Goal: Navigation & Orientation: Find specific page/section

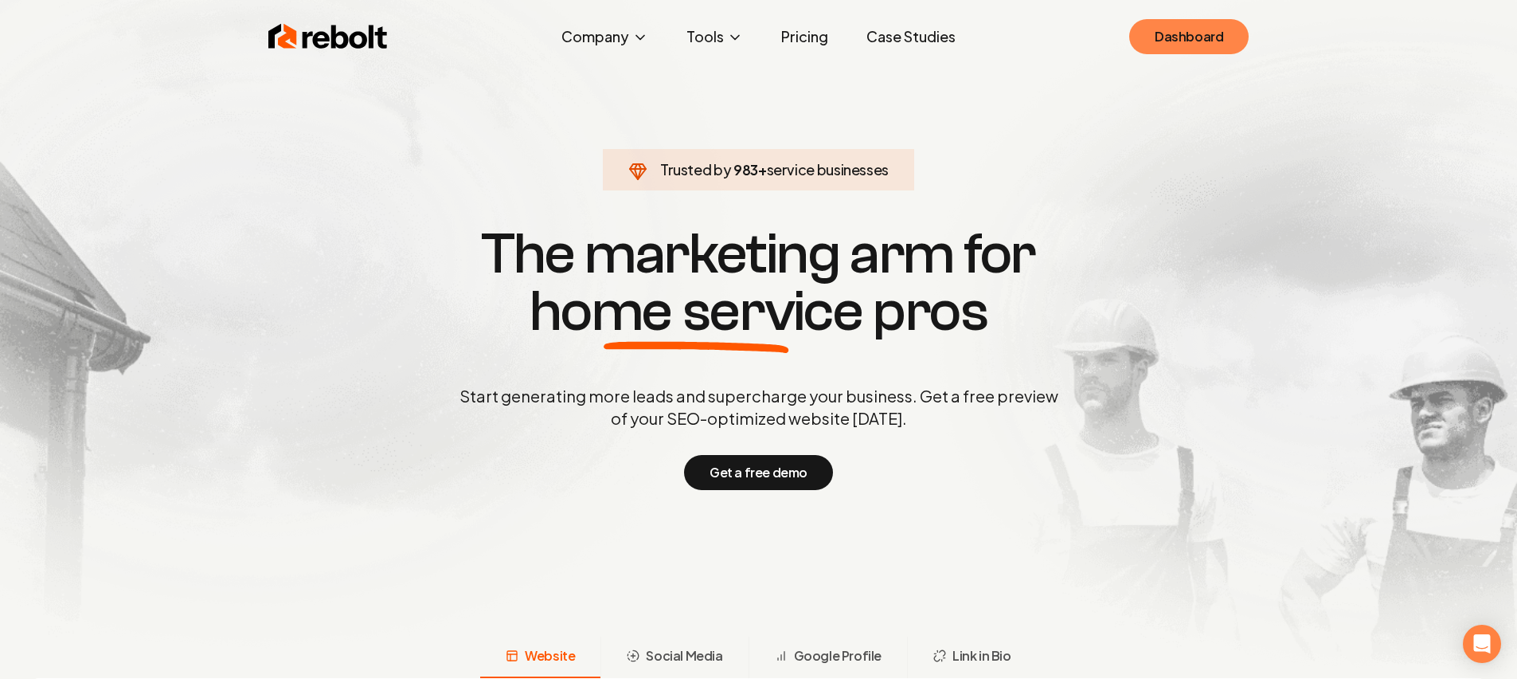
click at [1198, 52] on link "Dashboard" at bounding box center [1188, 36] width 119 height 35
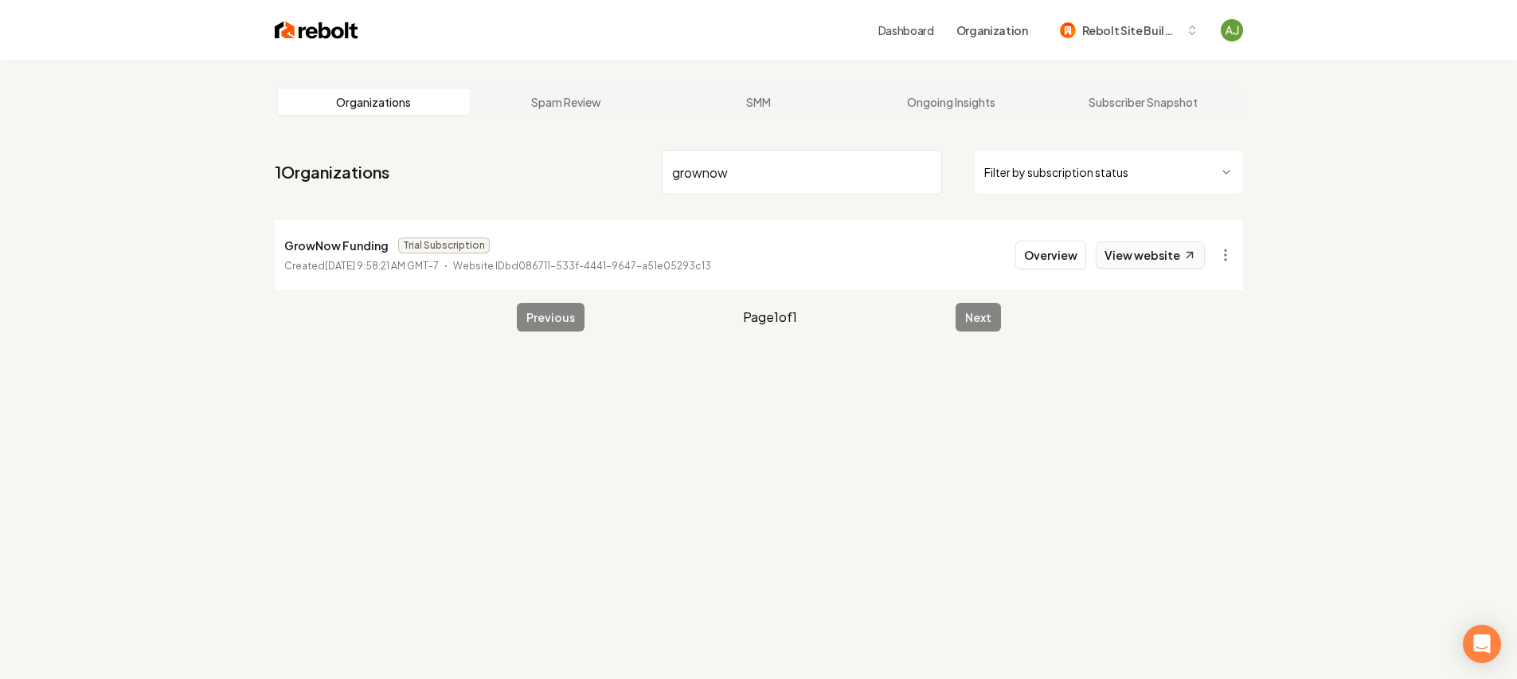
type input "grownow"
click at [1137, 255] on link "View website" at bounding box center [1150, 254] width 109 height 27
